Goal: Transaction & Acquisition: Subscribe to service/newsletter

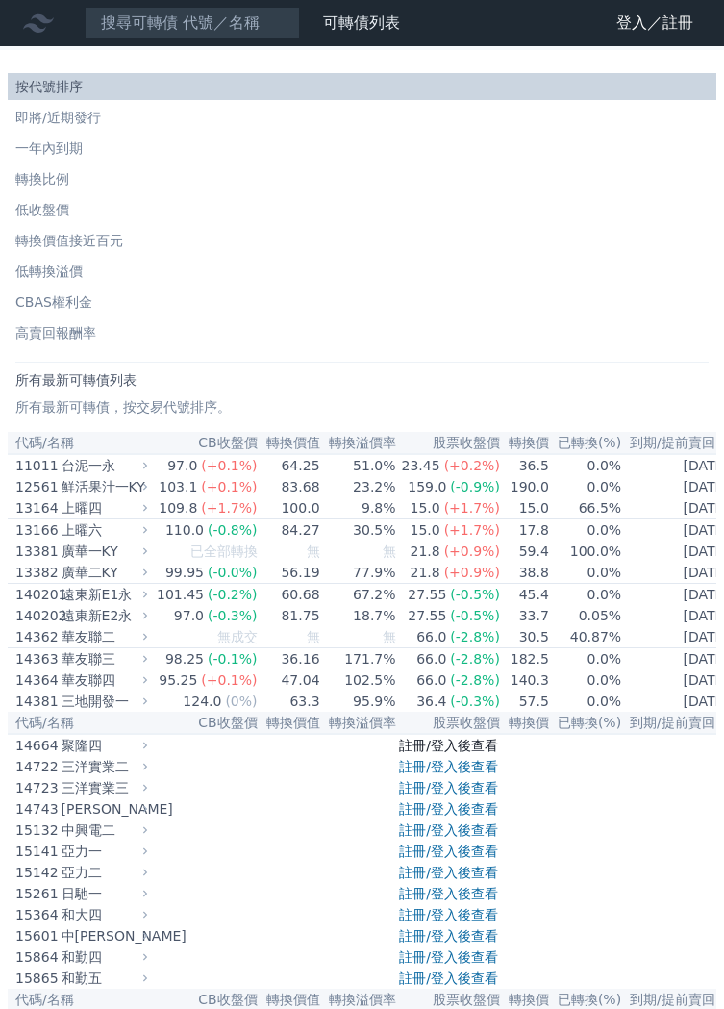
click at [480, 753] on link "註冊/登入後查看" at bounding box center [448, 745] width 99 height 15
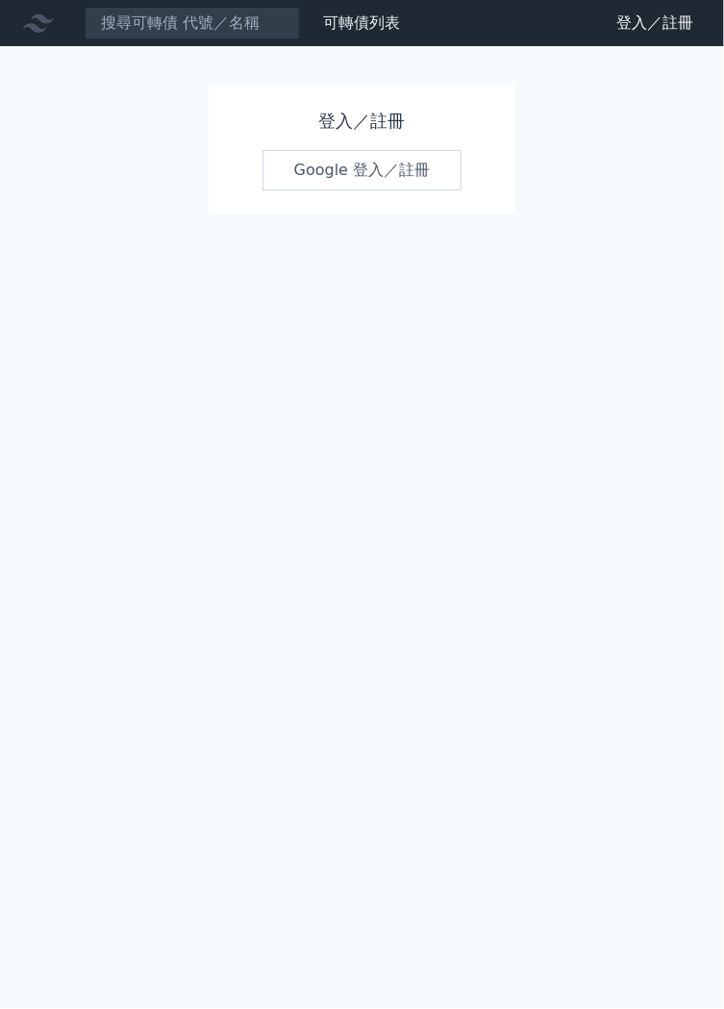
click at [345, 174] on link "Google 登入／註冊" at bounding box center [363, 170] width 200 height 40
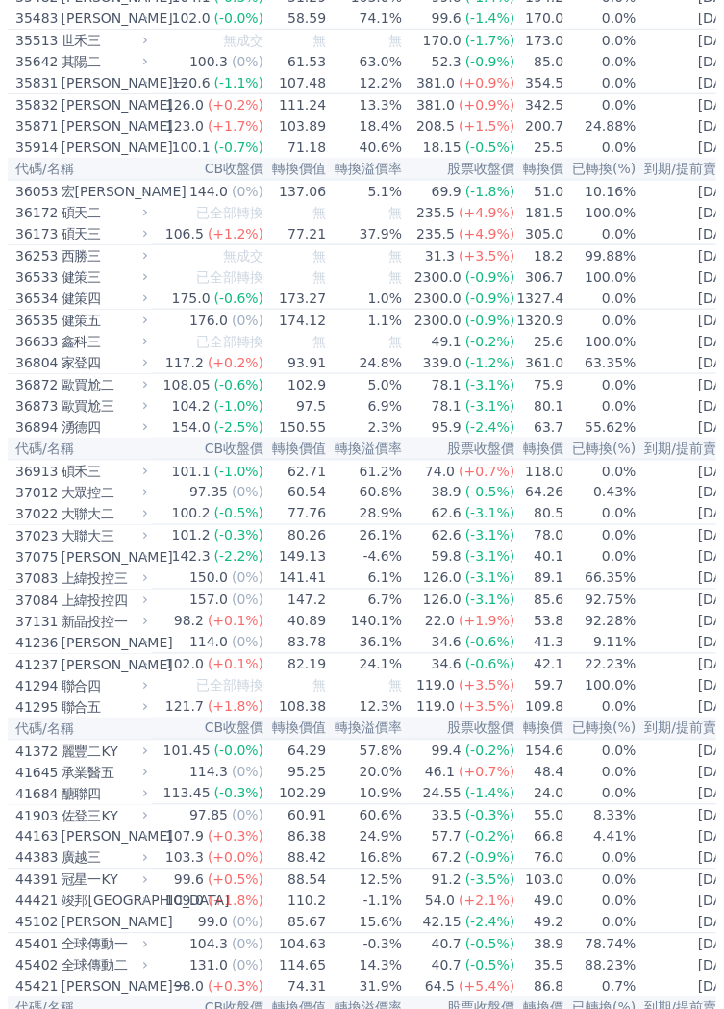
scroll to position [3994, 0]
